Goal: Find specific page/section: Find specific page/section

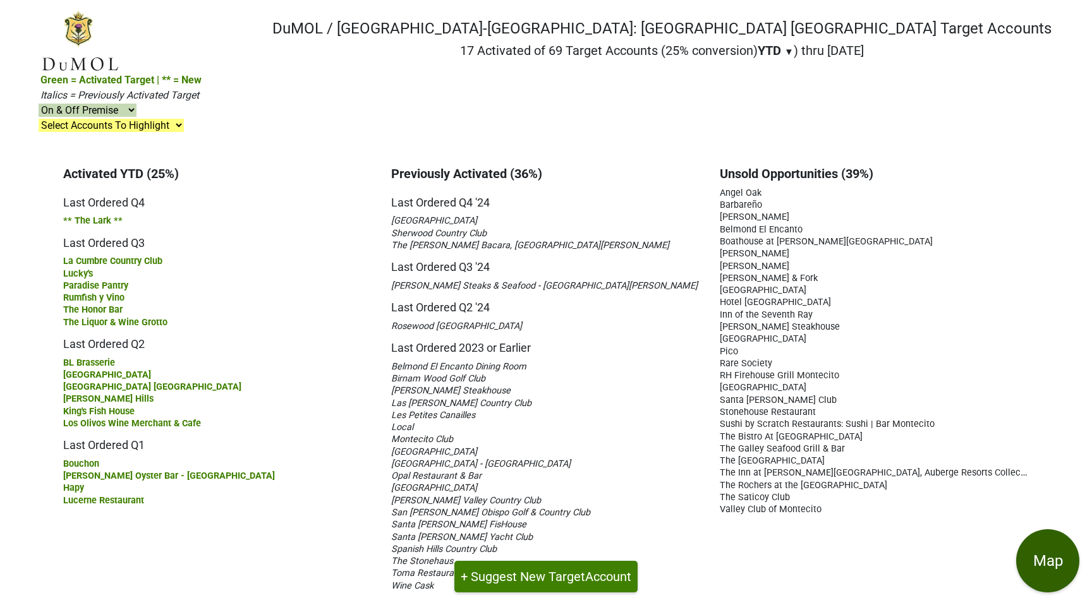
click at [1052, 557] on button "Map" at bounding box center [1047, 561] width 63 height 63
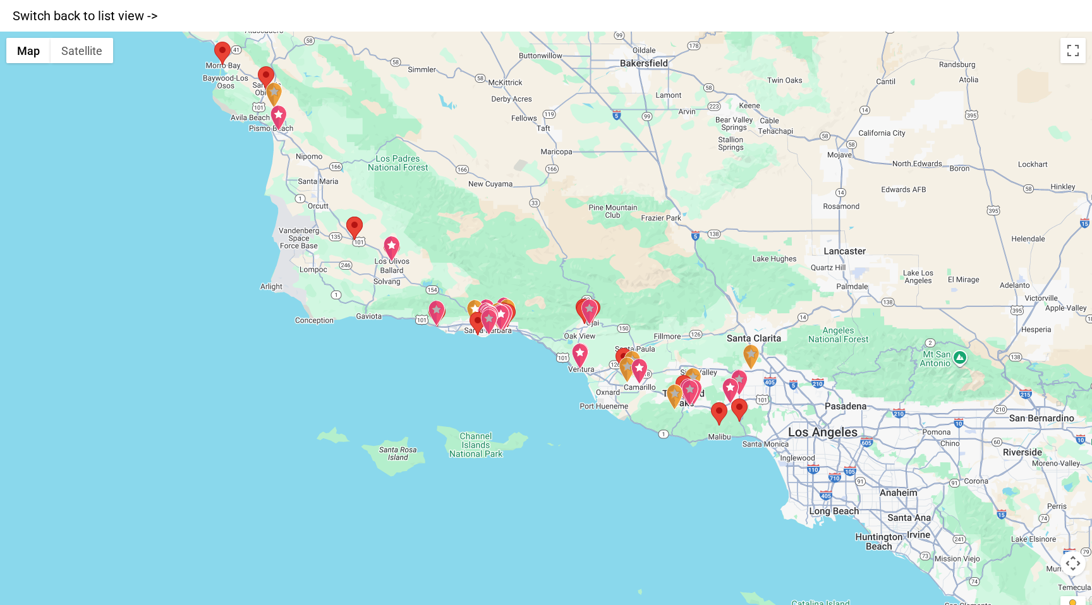
drag, startPoint x: 459, startPoint y: 482, endPoint x: 396, endPoint y: 356, distance: 140.8
click at [396, 356] on div at bounding box center [546, 334] width 1092 height 605
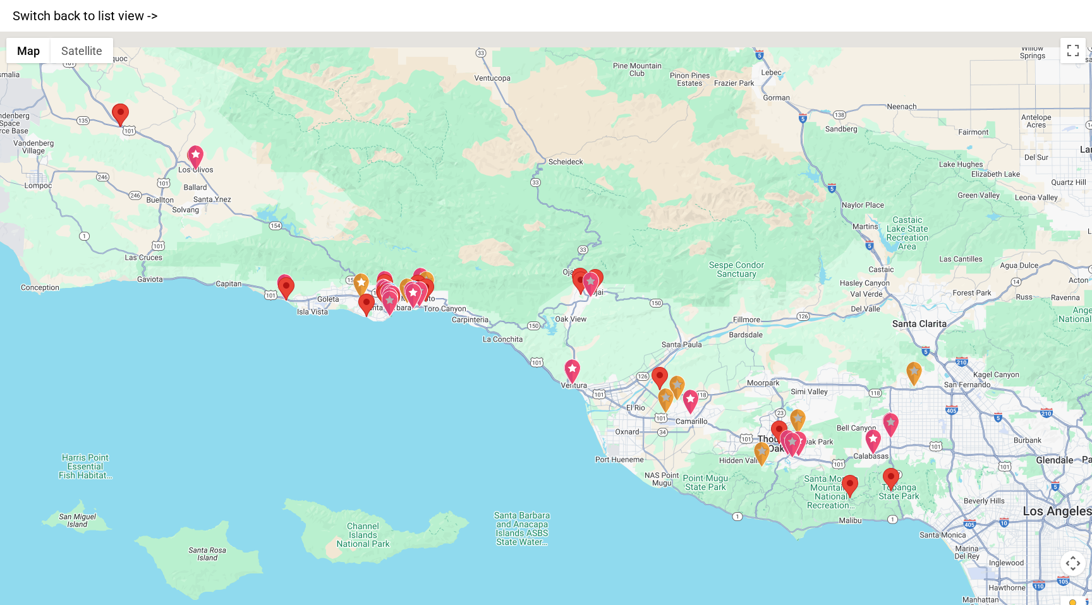
drag, startPoint x: 177, startPoint y: 265, endPoint x: 288, endPoint y: 339, distance: 133.6
click at [288, 339] on div at bounding box center [546, 334] width 1092 height 605
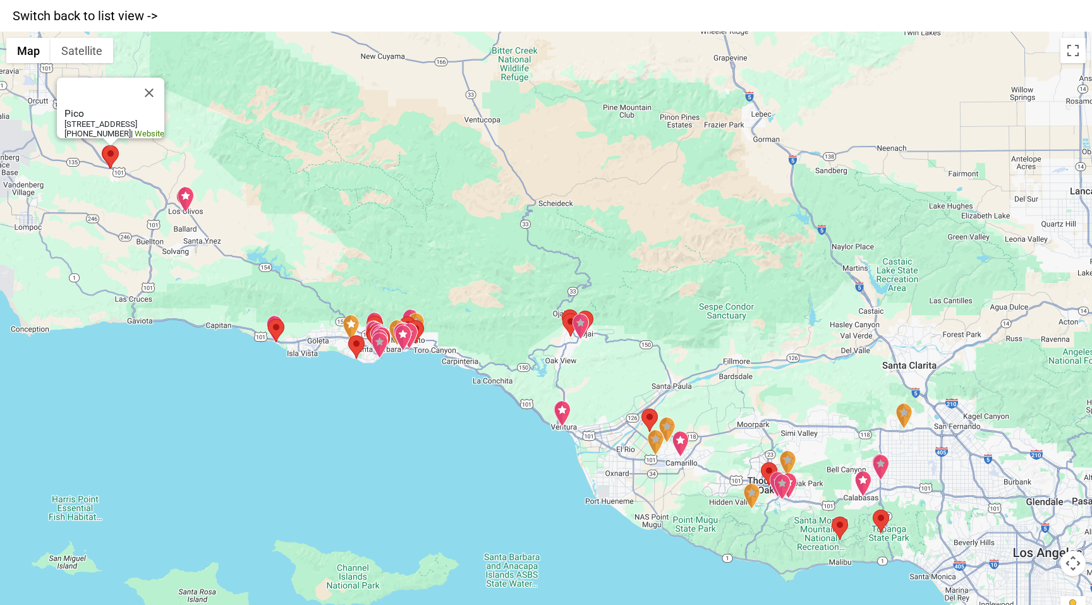
click at [102, 145] on area "Pico" at bounding box center [102, 145] width 0 height 0
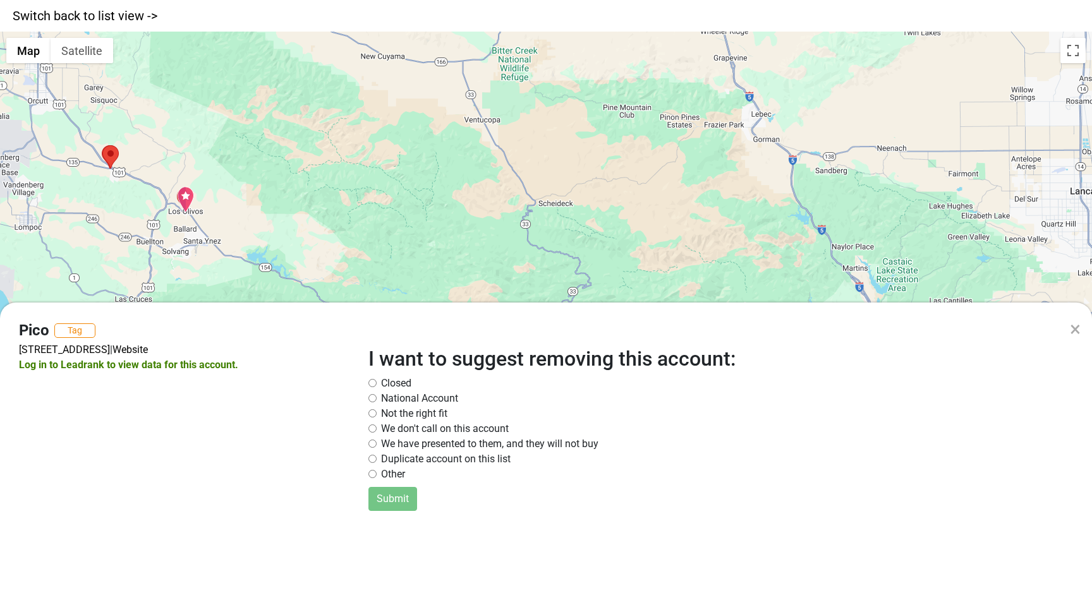
click at [188, 193] on div "× Pico Tag 458 Bell St, Los Alamos, CA 93440 | Website Log in to Leadrank to vi…" at bounding box center [546, 302] width 1092 height 605
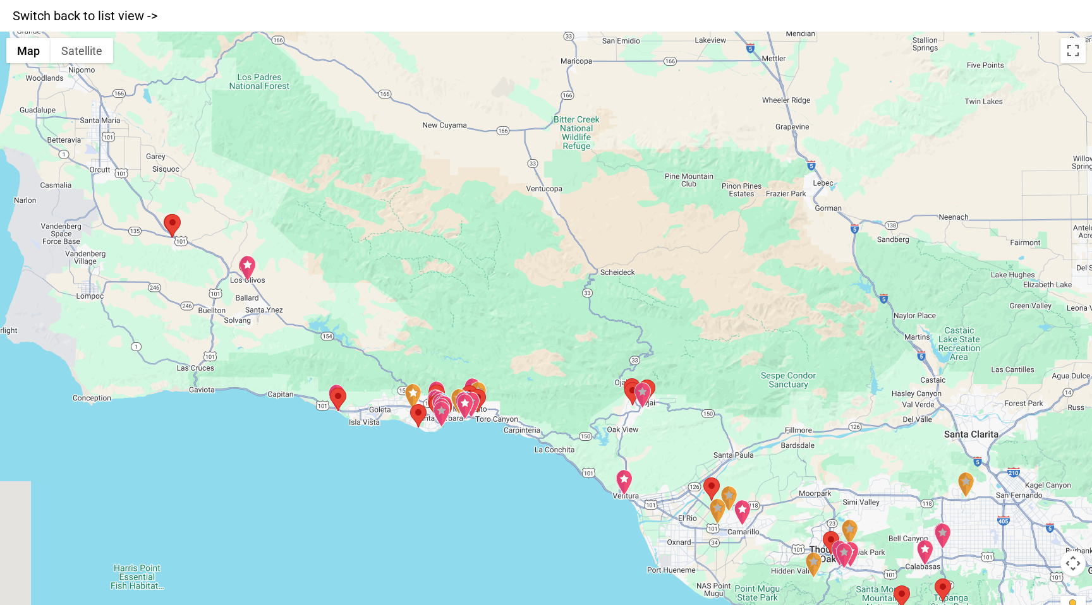
drag, startPoint x: 222, startPoint y: 272, endPoint x: 284, endPoint y: 341, distance: 92.6
click at [284, 341] on div at bounding box center [546, 334] width 1092 height 605
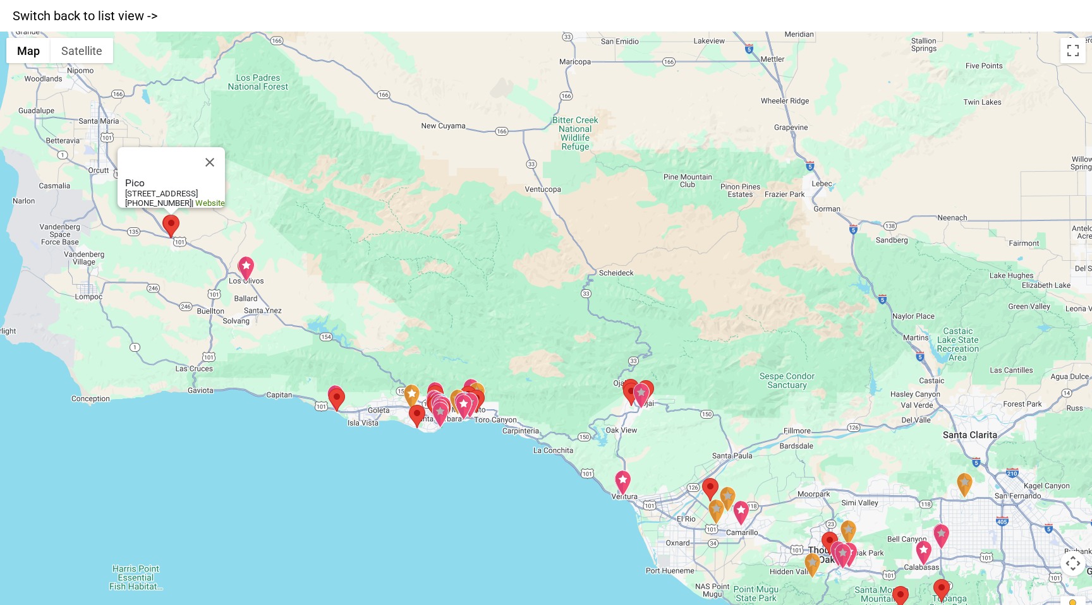
click at [163, 215] on area "Pico" at bounding box center [163, 215] width 0 height 0
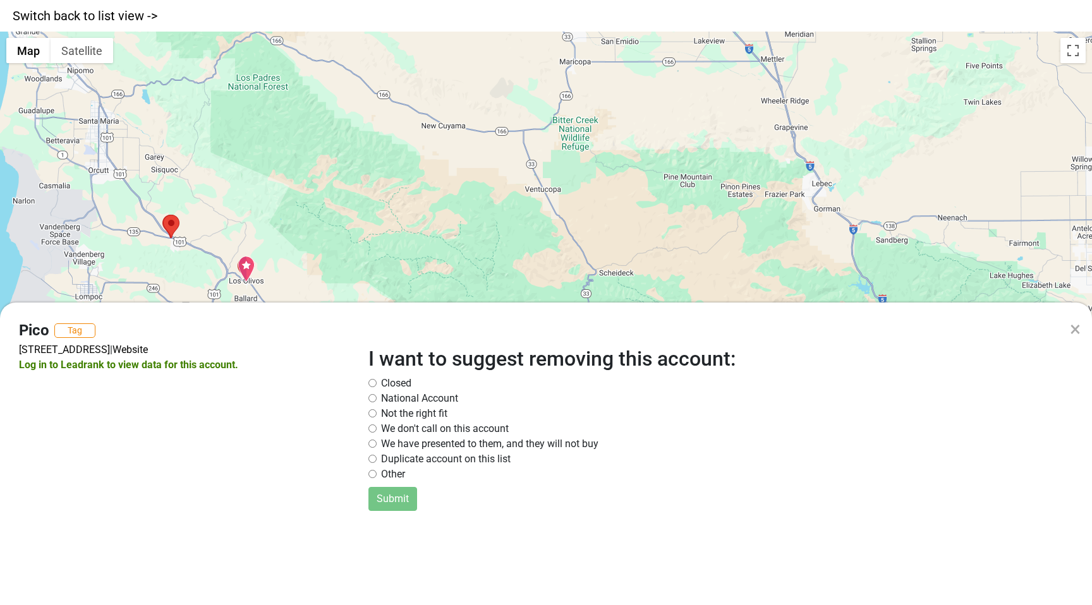
click at [245, 267] on div "× Pico Tag 458 Bell St, Los Alamos, CA 93440 | Website Log in to Leadrank to vi…" at bounding box center [546, 302] width 1092 height 605
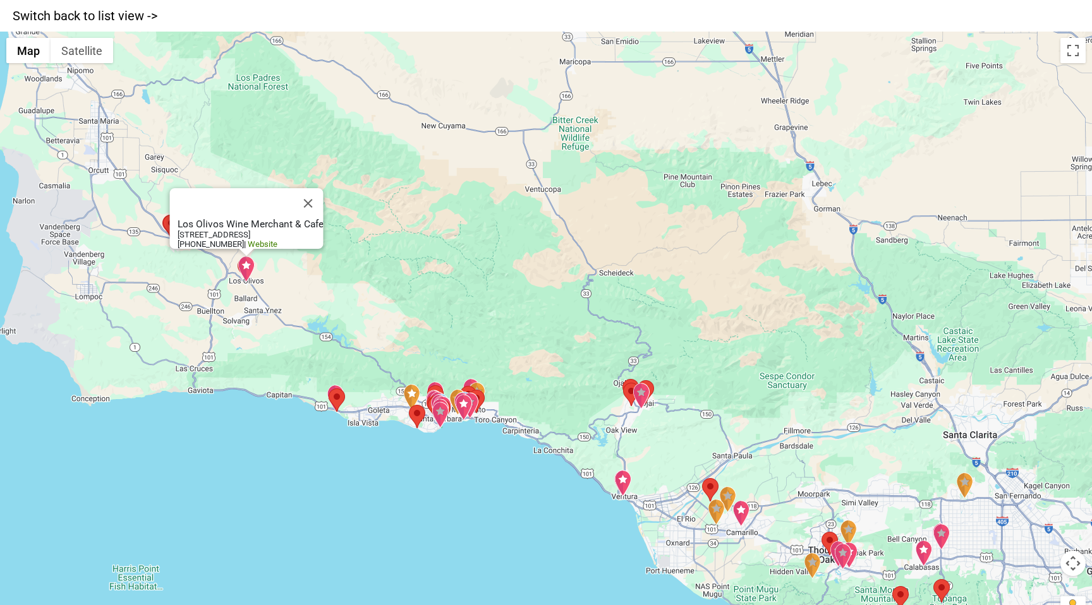
click at [245, 267] on img "Los Olivos Wine Merchant & Cafe" at bounding box center [247, 269] width 18 height 27
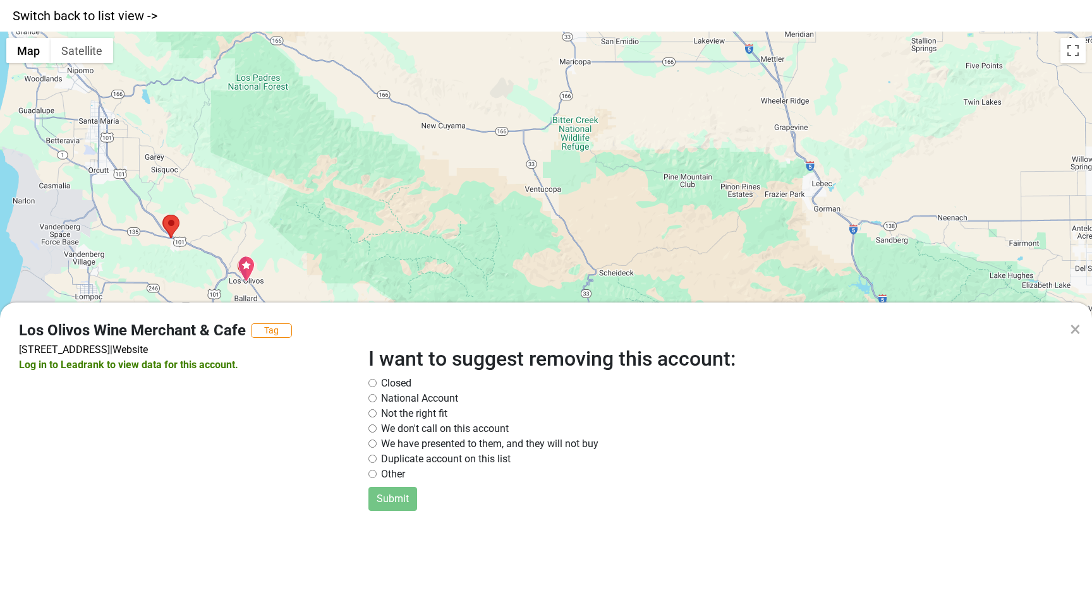
click at [245, 267] on div "× Los Olivos Wine Merchant & Cafe Tag 2879 Grand Ave, Los Olivos, CA 93441 | We…" at bounding box center [546, 302] width 1092 height 605
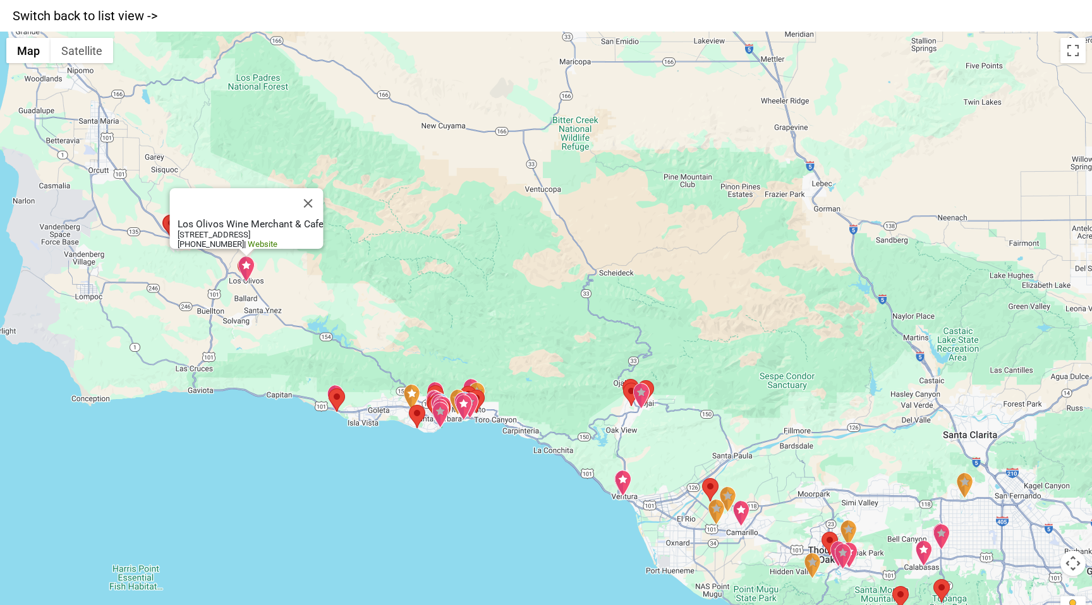
click at [245, 267] on img "Los Olivos Wine Merchant & Cafe" at bounding box center [247, 269] width 18 height 27
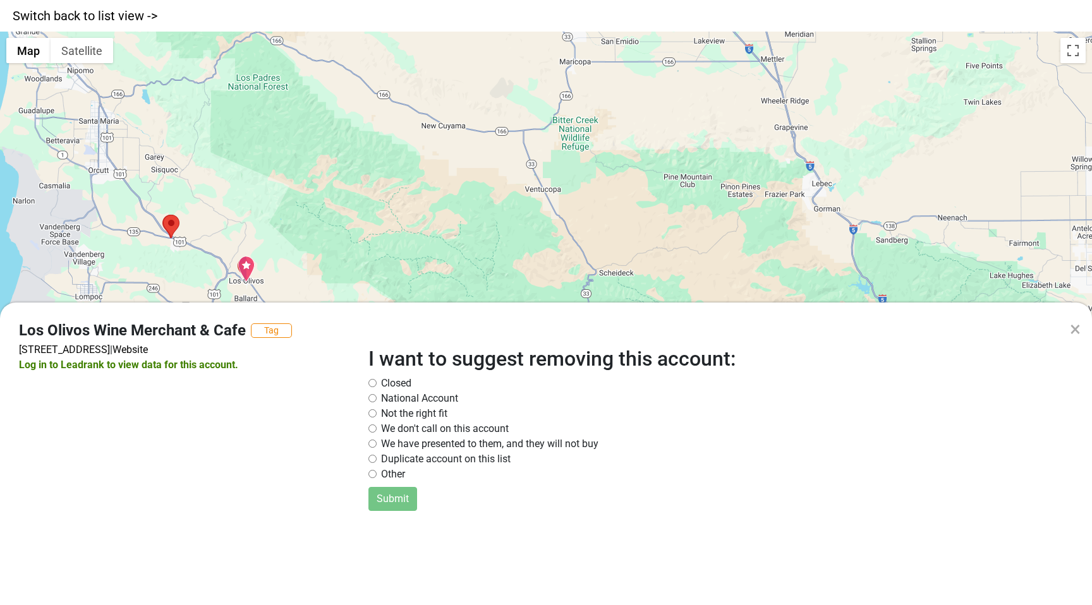
click at [245, 267] on div "× Los Olivos Wine Merchant & Cafe Tag 2879 Grand Ave, Los Olivos, CA 93441 | We…" at bounding box center [546, 302] width 1092 height 605
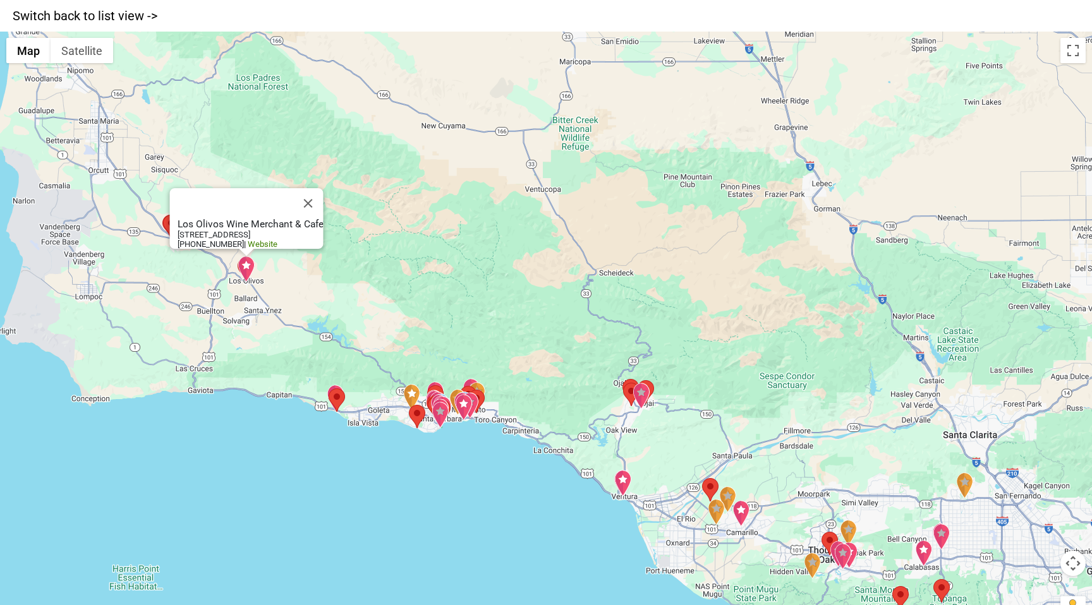
click at [245, 267] on img "Los Olivos Wine Merchant & Cafe" at bounding box center [247, 269] width 18 height 27
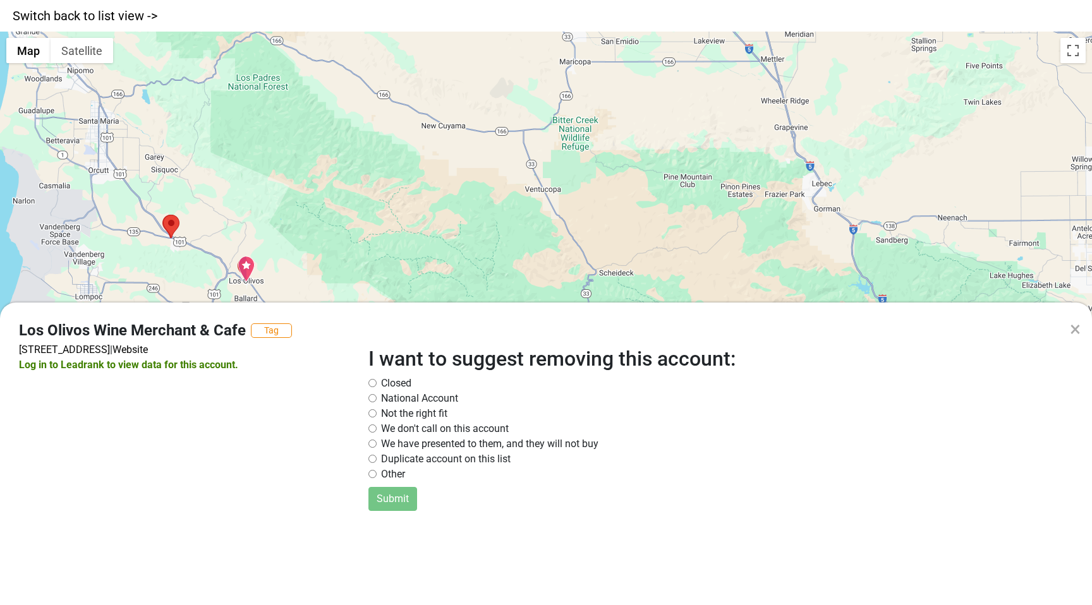
click at [508, 217] on div "× Los Olivos Wine Merchant & Cafe Tag 2879 Grand Ave, Los Olivos, CA 93441 | We…" at bounding box center [546, 302] width 1092 height 605
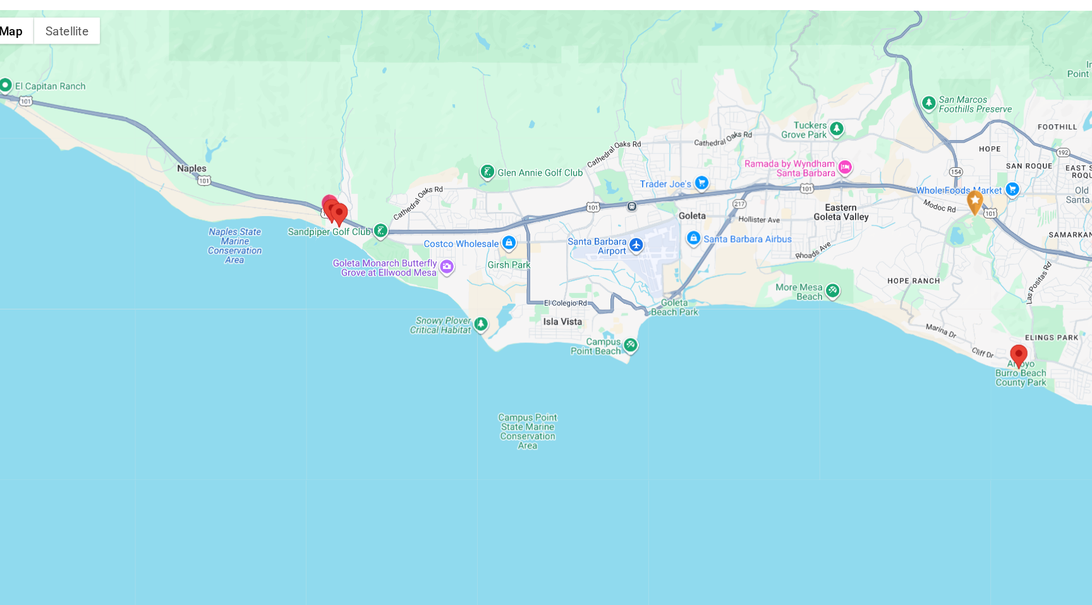
drag, startPoint x: 383, startPoint y: 399, endPoint x: 384, endPoint y: 173, distance: 226.9
click at [384, 173] on div at bounding box center [546, 334] width 1092 height 605
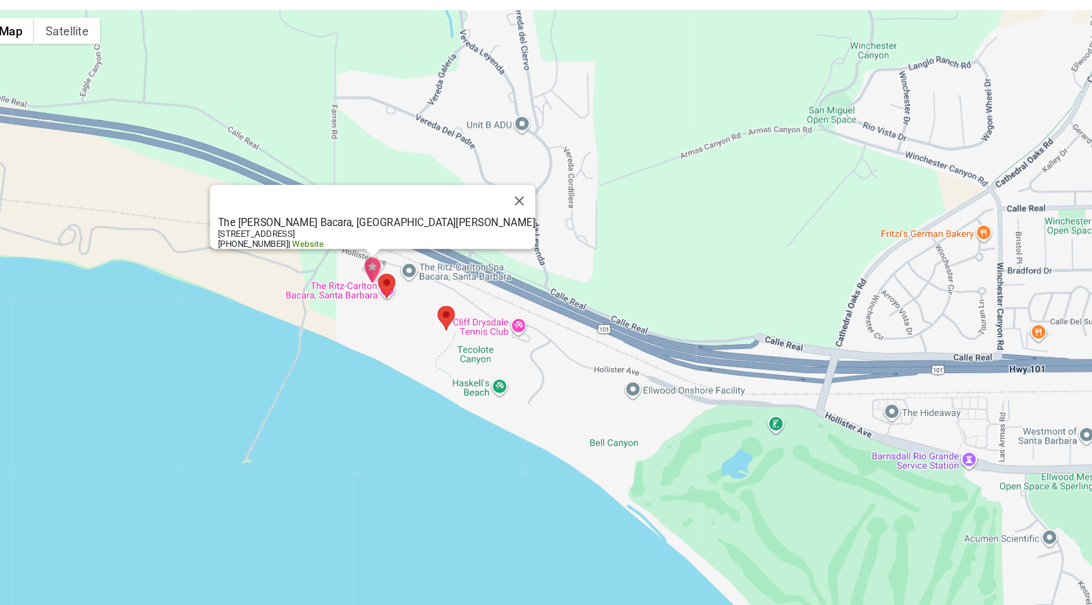
click at [369, 272] on img "The Ritz-Carlton Bacara, Santa Barbara" at bounding box center [371, 277] width 18 height 27
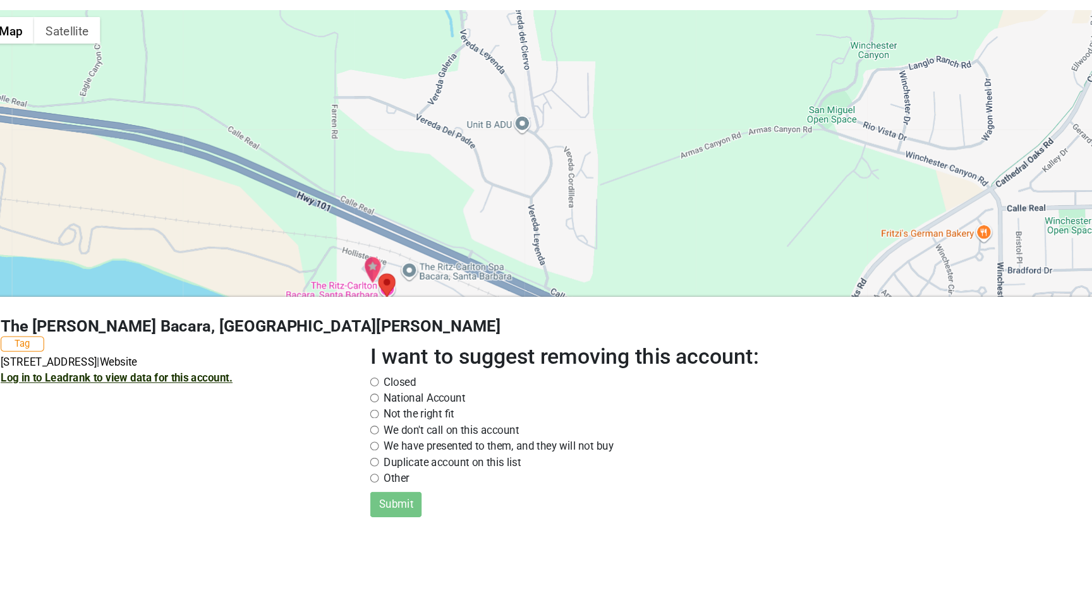
click at [182, 374] on link "Log in to Leadrank to view data for this account." at bounding box center [128, 380] width 219 height 12
